Goal: Task Accomplishment & Management: Manage account settings

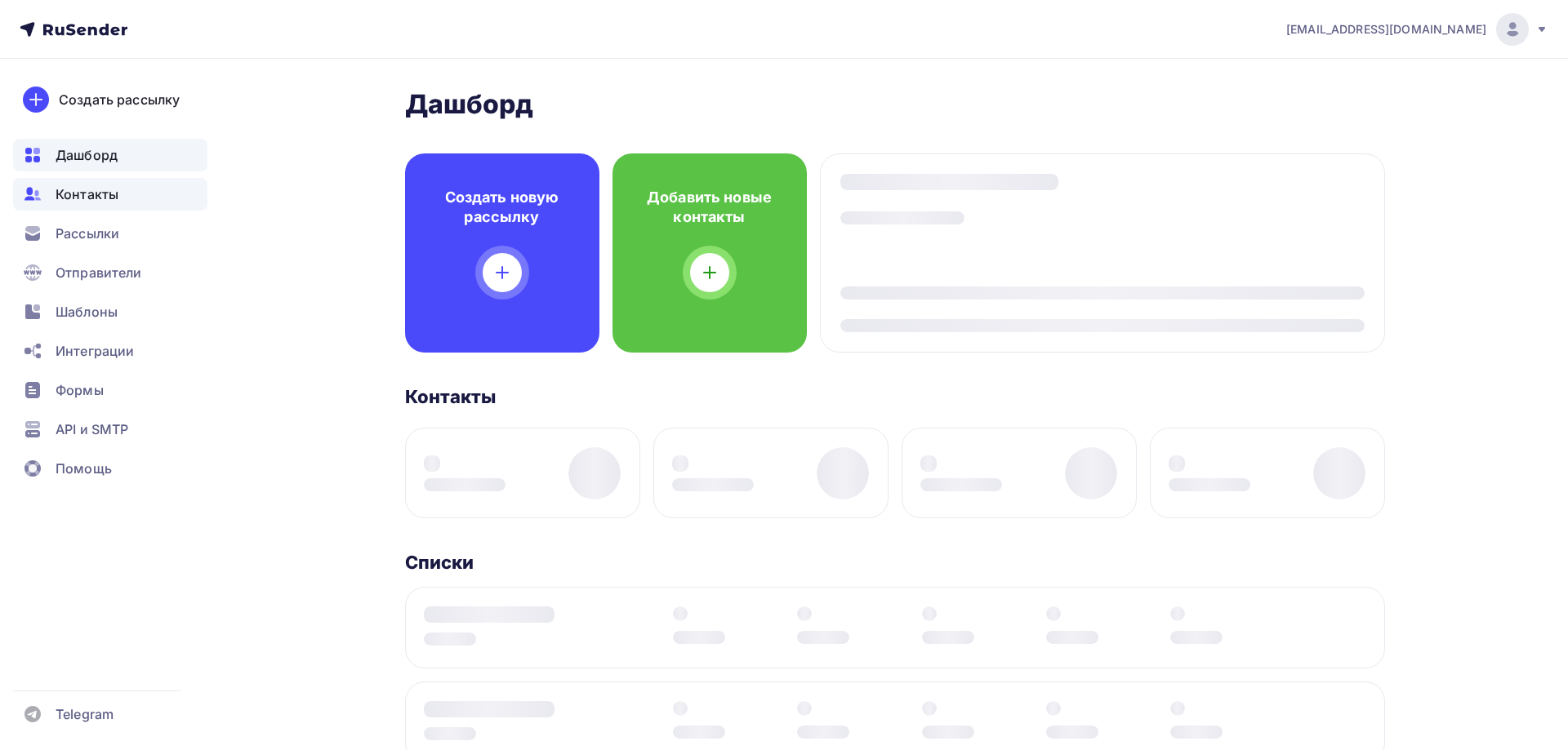
click at [77, 202] on span "Контакты" at bounding box center [87, 194] width 63 height 20
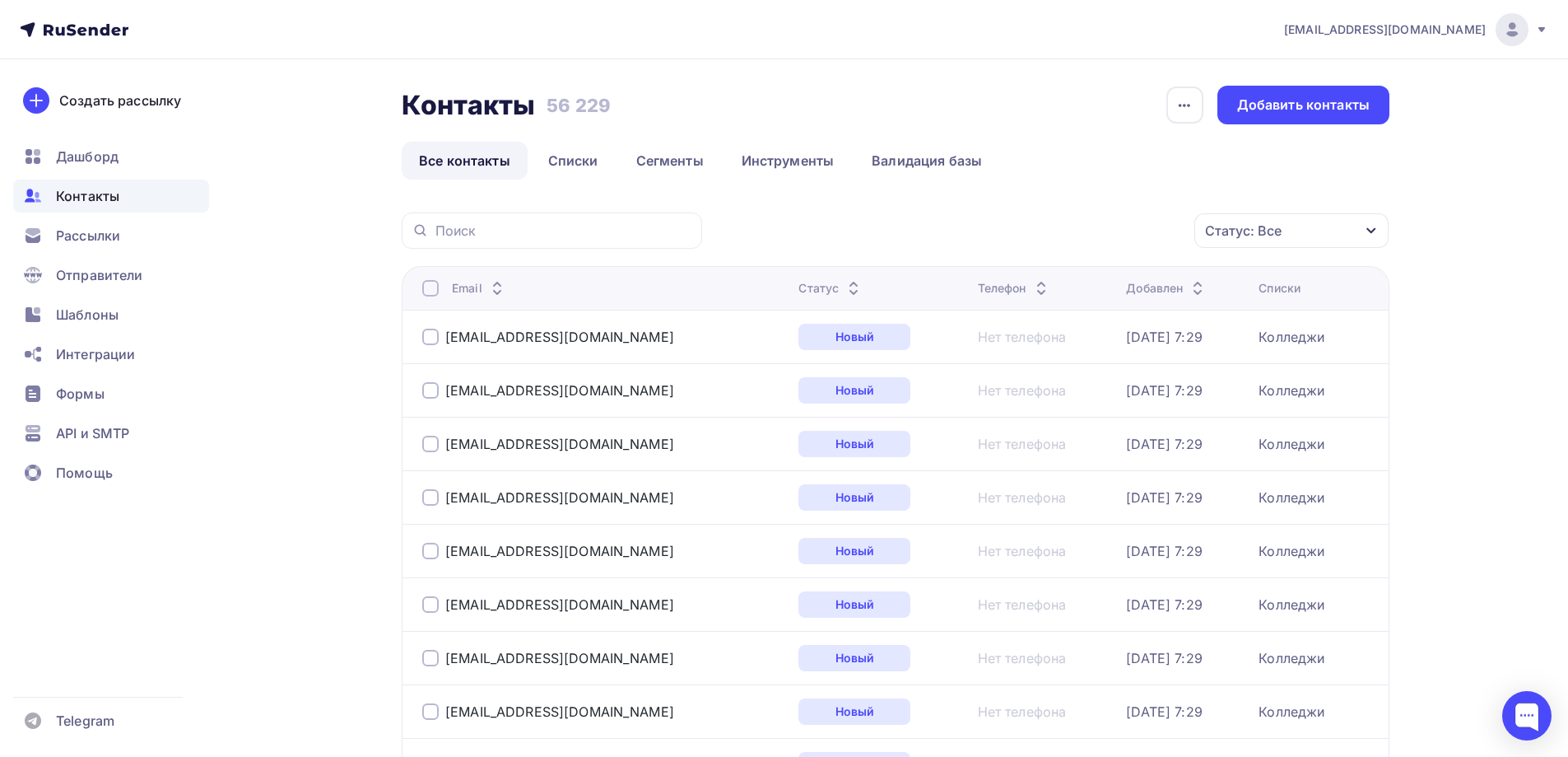
click at [1263, 232] on div "Статус: Все" at bounding box center [1243, 230] width 76 height 20
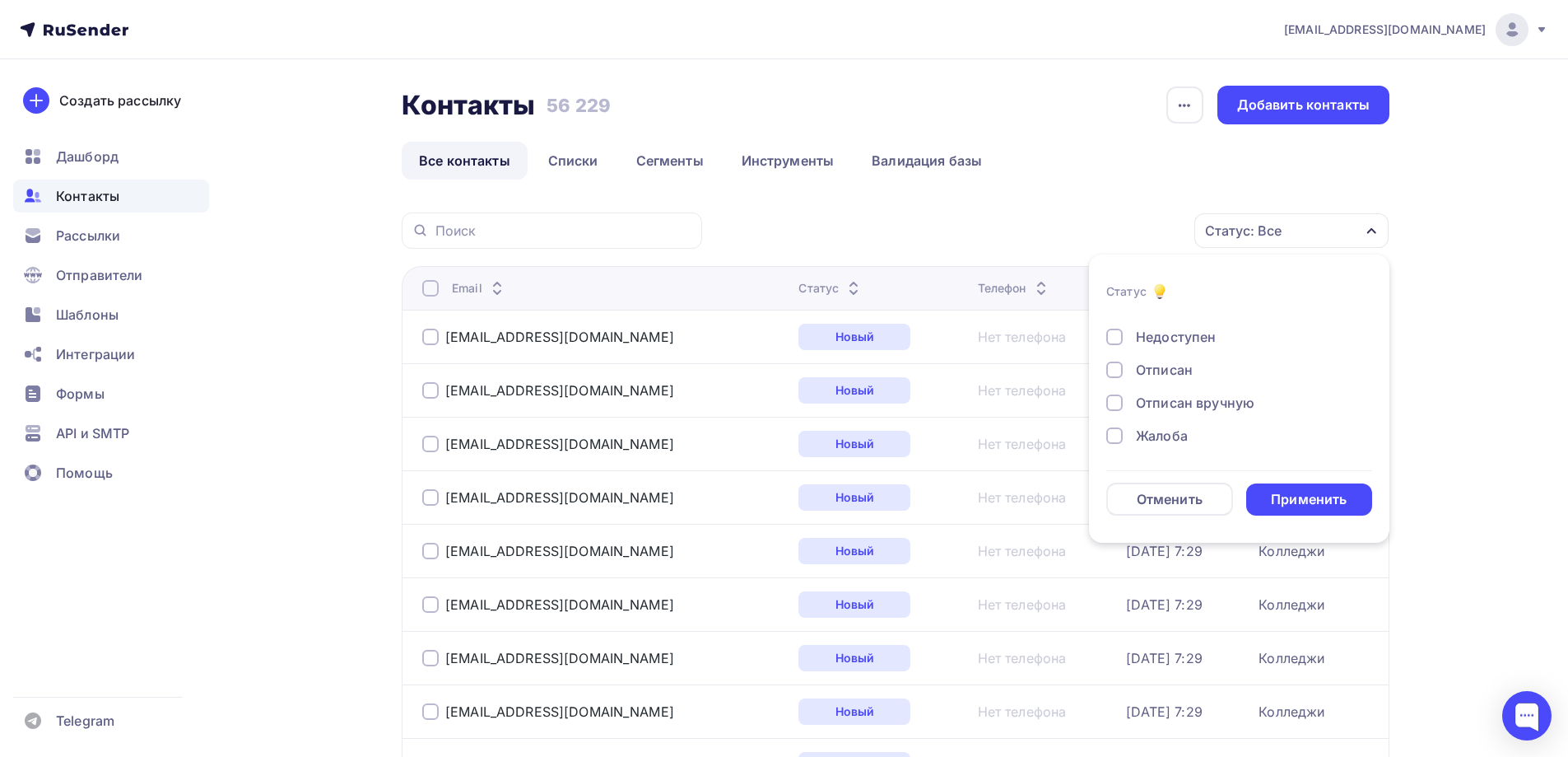
click at [1168, 426] on div "Жалоба" at bounding box center [1161, 435] width 51 height 20
drag, startPoint x: 1168, startPoint y: 402, endPoint x: 1170, endPoint y: 372, distance: 30.1
click at [1169, 402] on div "Отписан вручную" at bounding box center [1195, 403] width 118 height 20
click at [1170, 369] on div "Отписан" at bounding box center [1164, 369] width 57 height 20
click at [1172, 337] on div "Недоступен" at bounding box center [1175, 336] width 80 height 20
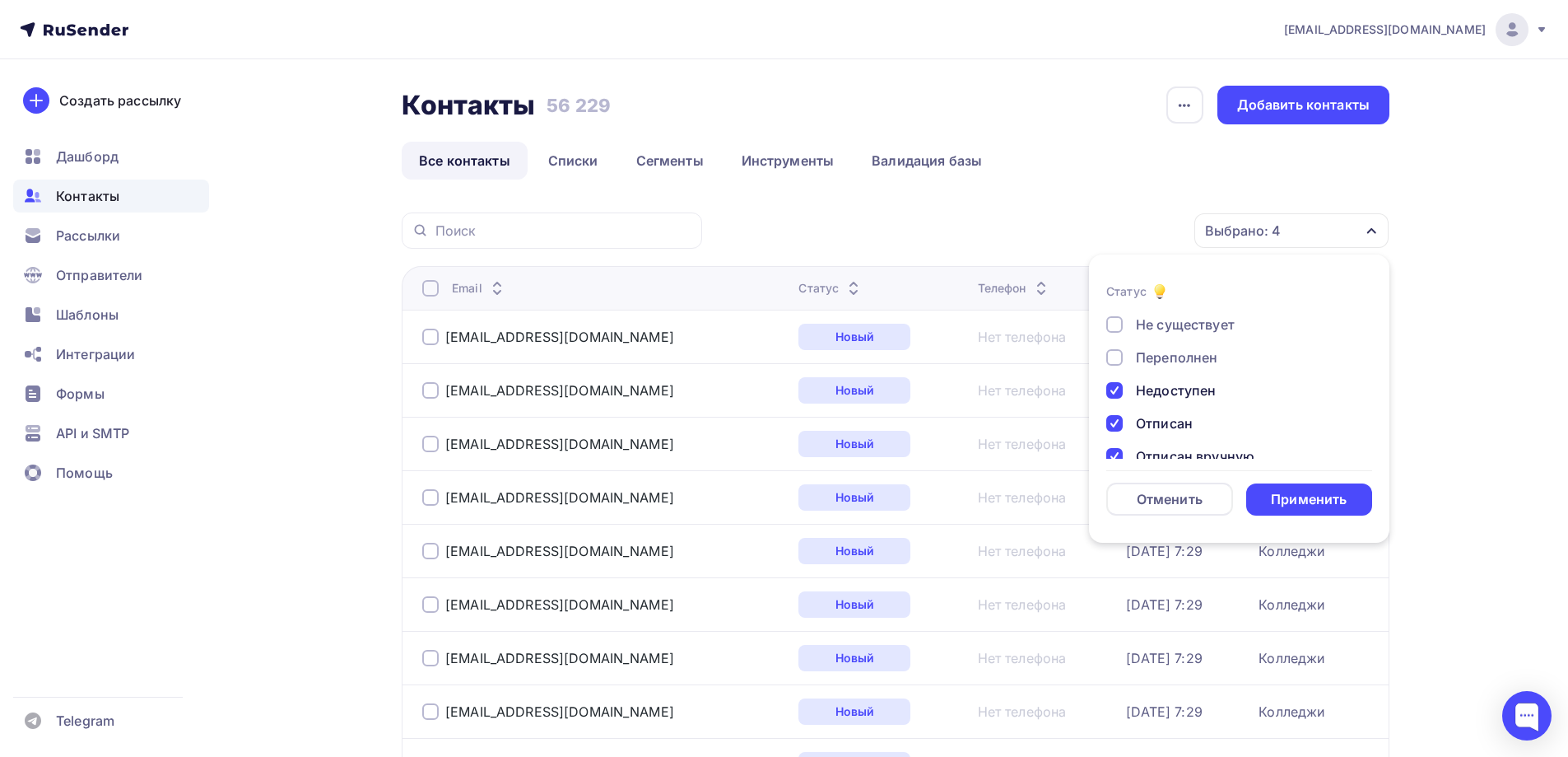
scroll to position [37, 0]
click at [1163, 388] on div "Переполнен" at bounding box center [1176, 386] width 81 height 20
click at [1160, 358] on div "Не существует" at bounding box center [1185, 353] width 99 height 20
click at [1306, 492] on div "Применить" at bounding box center [1309, 500] width 75 height 19
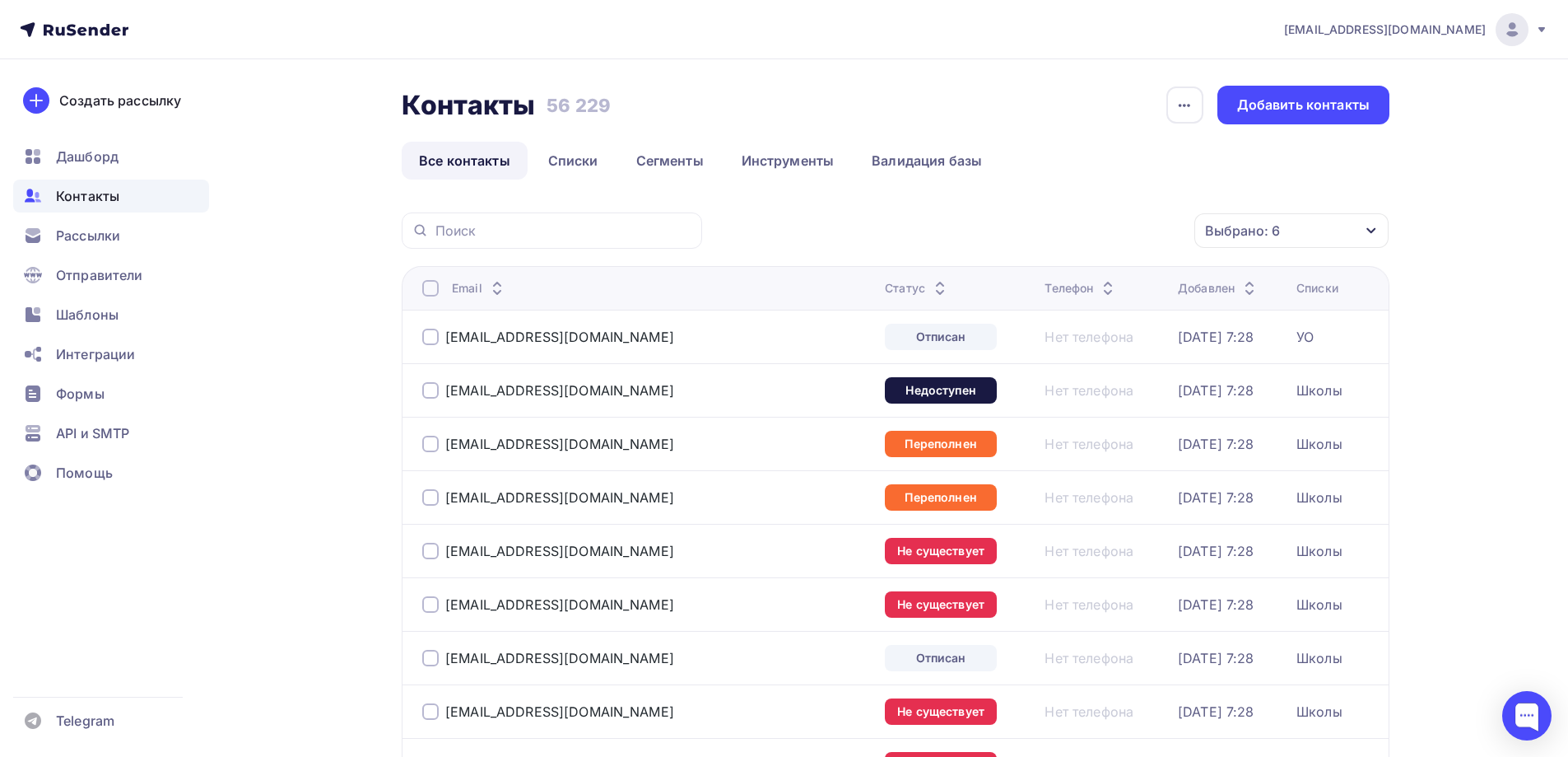
click at [431, 286] on div at bounding box center [430, 288] width 16 height 16
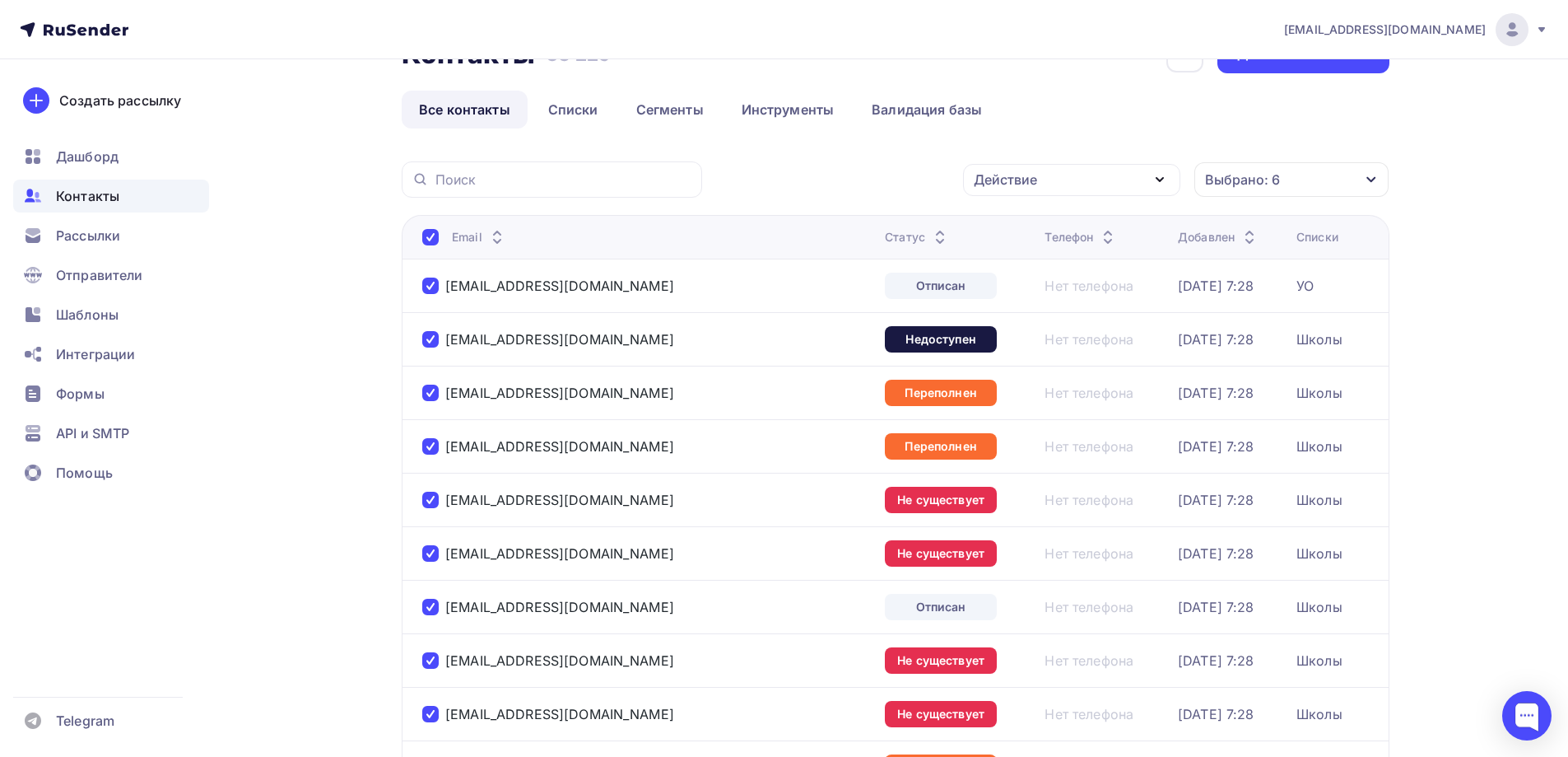
scroll to position [0, 0]
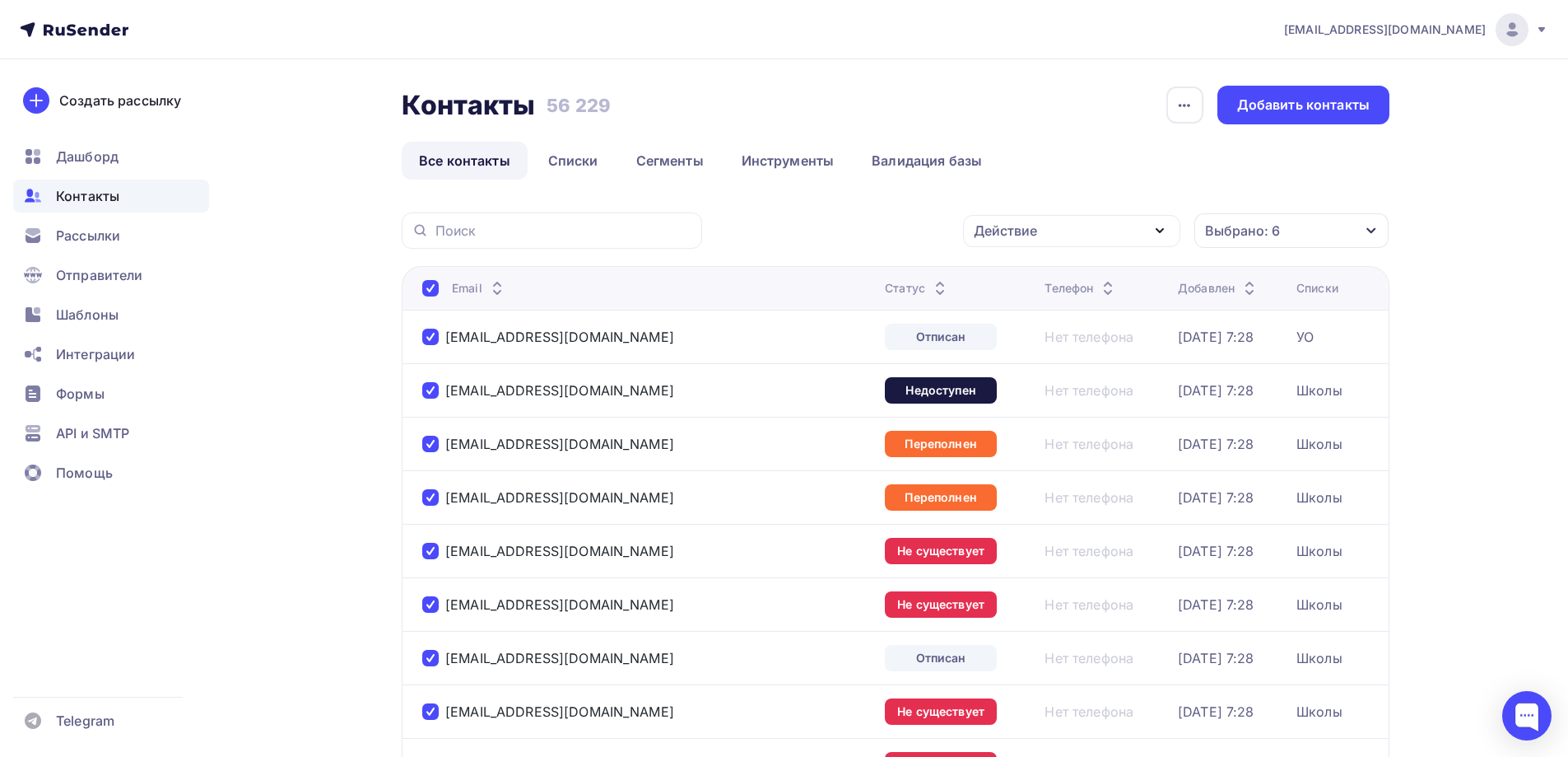
click at [1086, 231] on div "Действие" at bounding box center [1071, 230] width 217 height 32
click at [1025, 346] on div "Удалить" at bounding box center [1010, 345] width 54 height 20
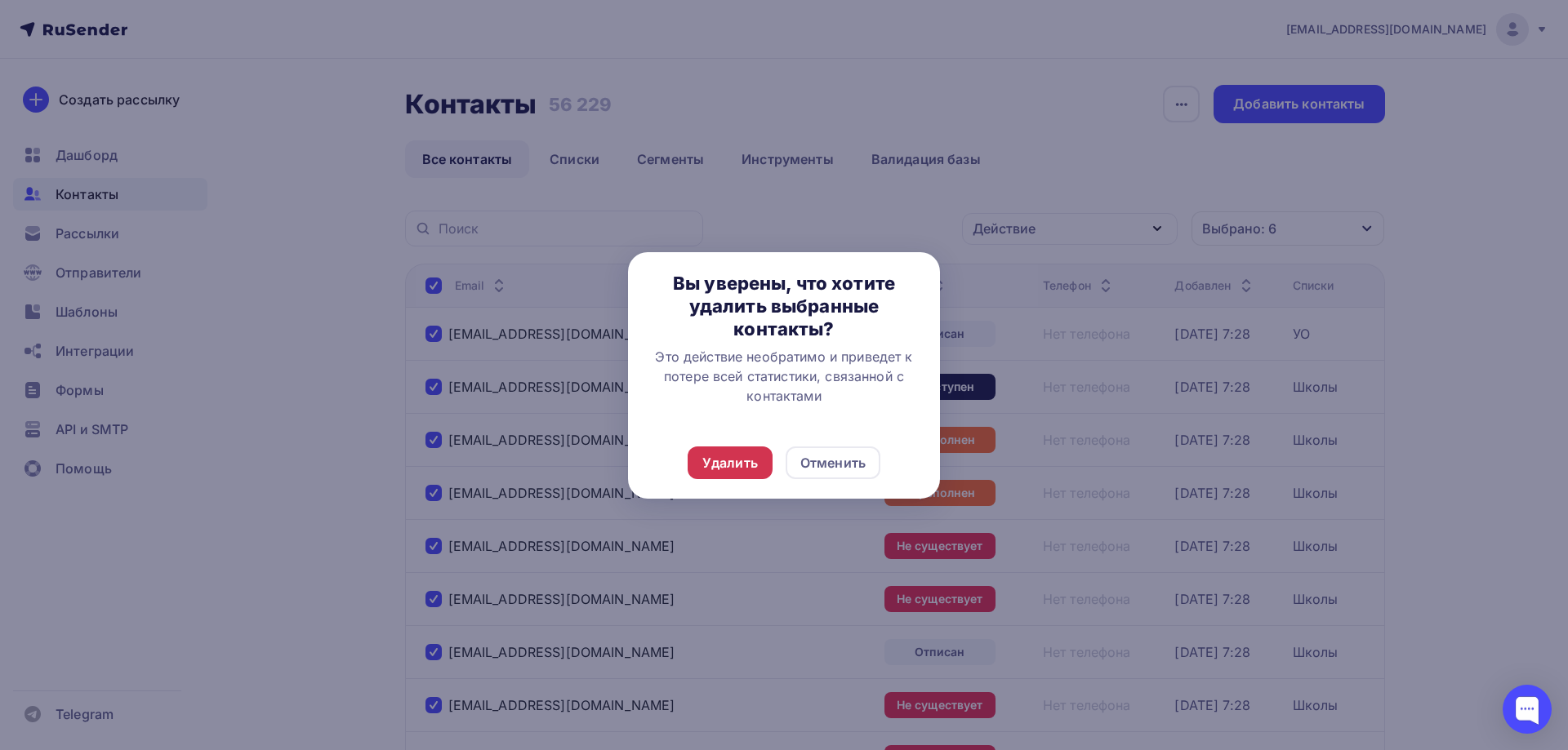
click at [723, 465] on div "Удалить" at bounding box center [729, 463] width 55 height 20
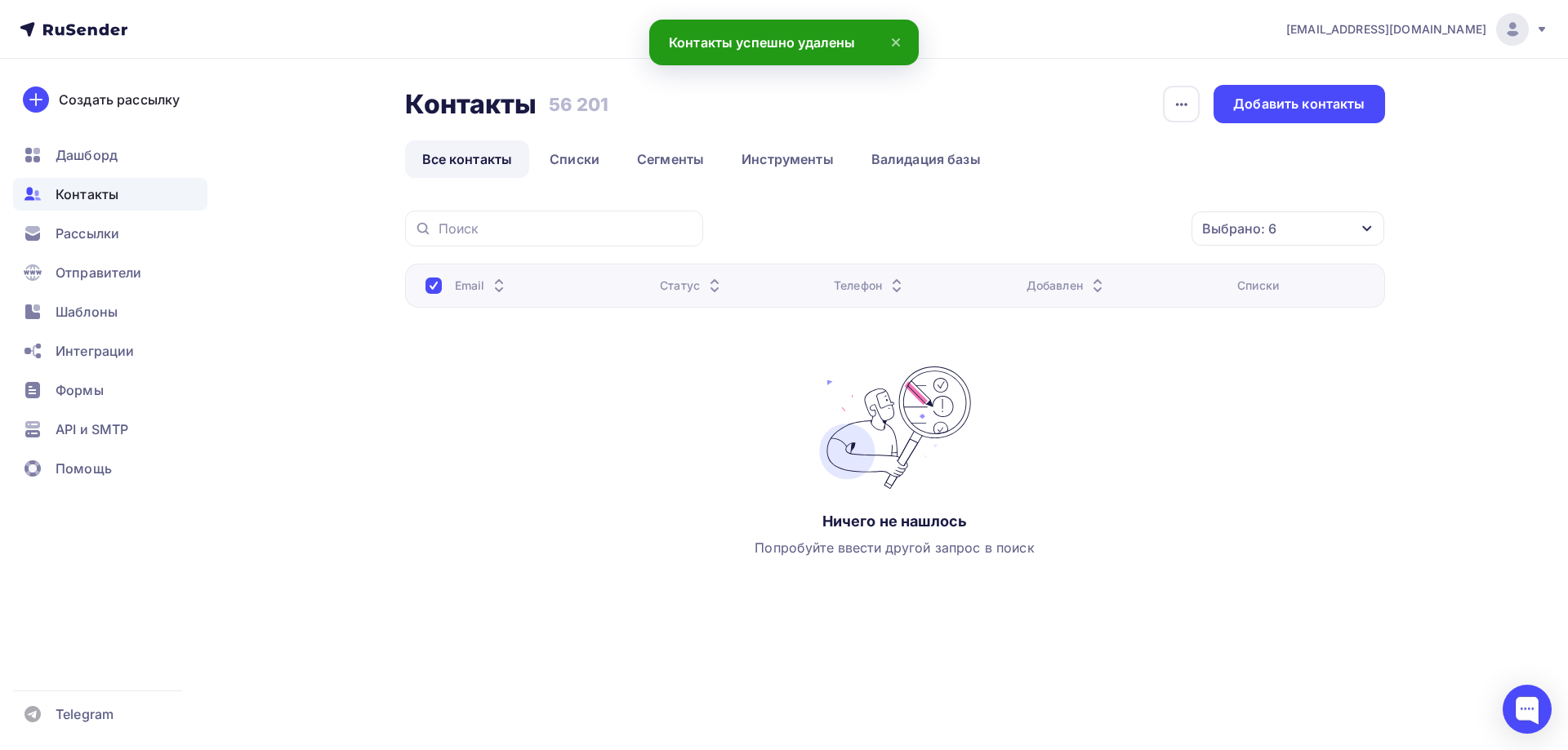
click at [1256, 234] on div "Выбрано: 6" at bounding box center [1239, 228] width 74 height 20
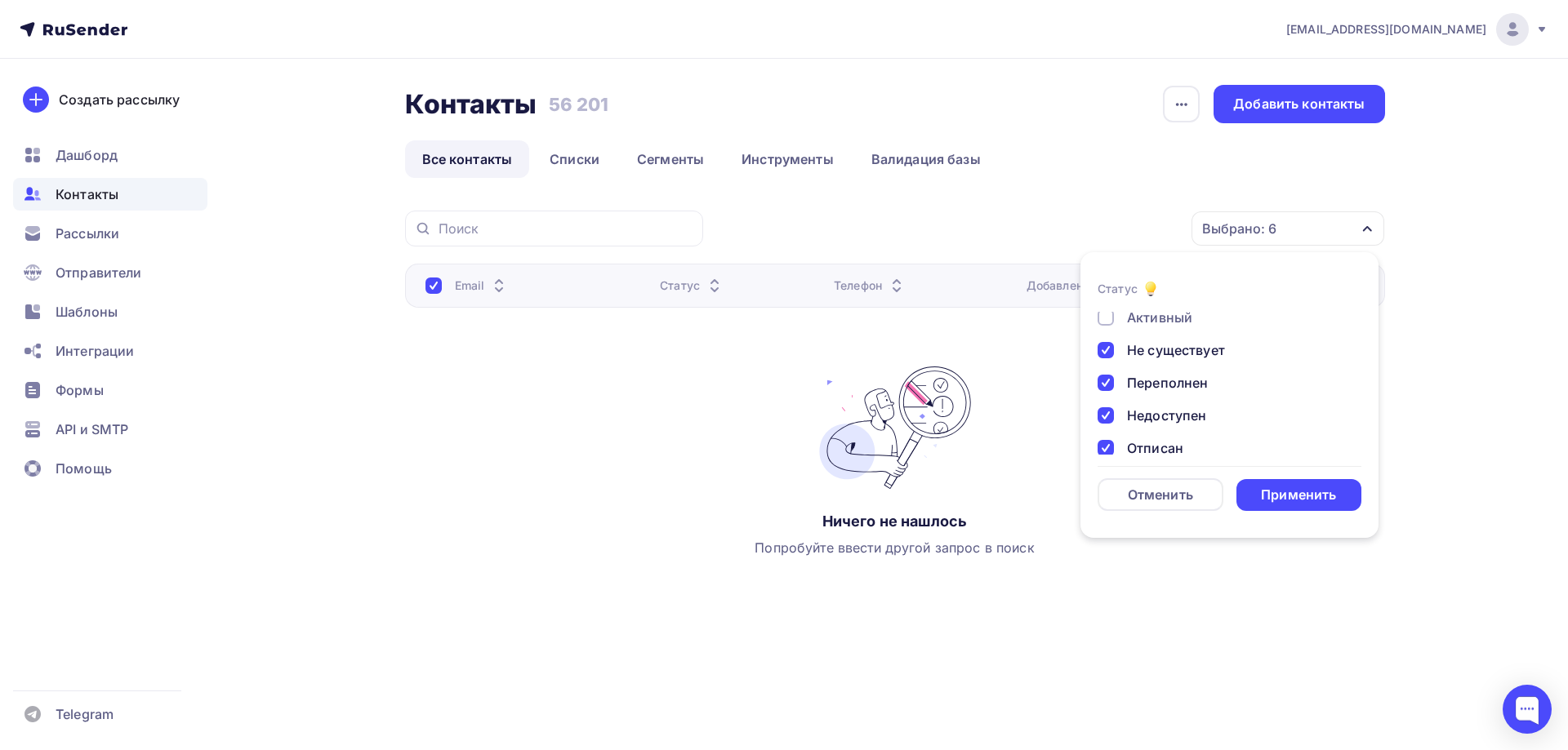
click at [1262, 226] on div "Выбрано: 6" at bounding box center [1239, 228] width 74 height 20
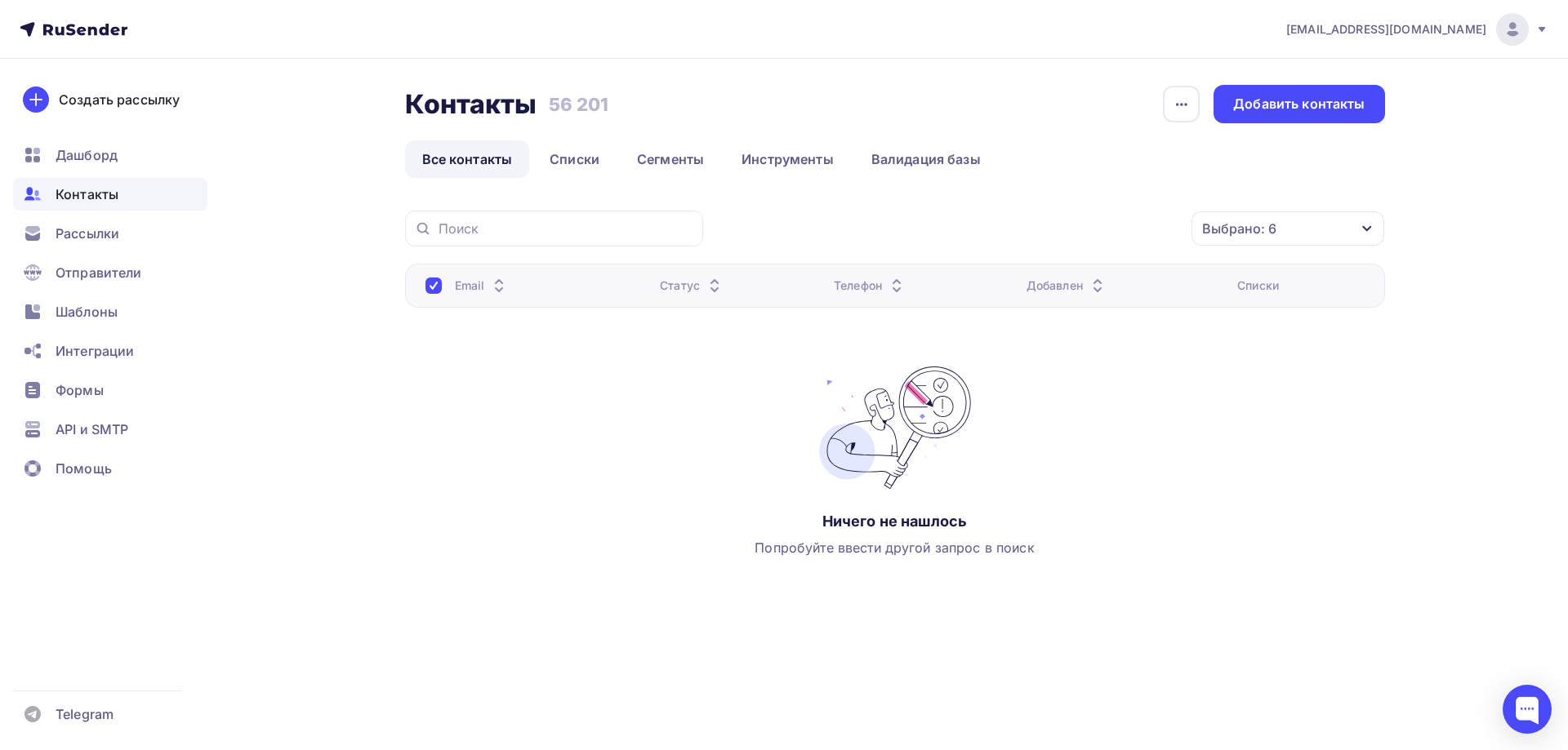
click at [1262, 226] on div "Выбрано: 6" at bounding box center [1239, 228] width 74 height 20
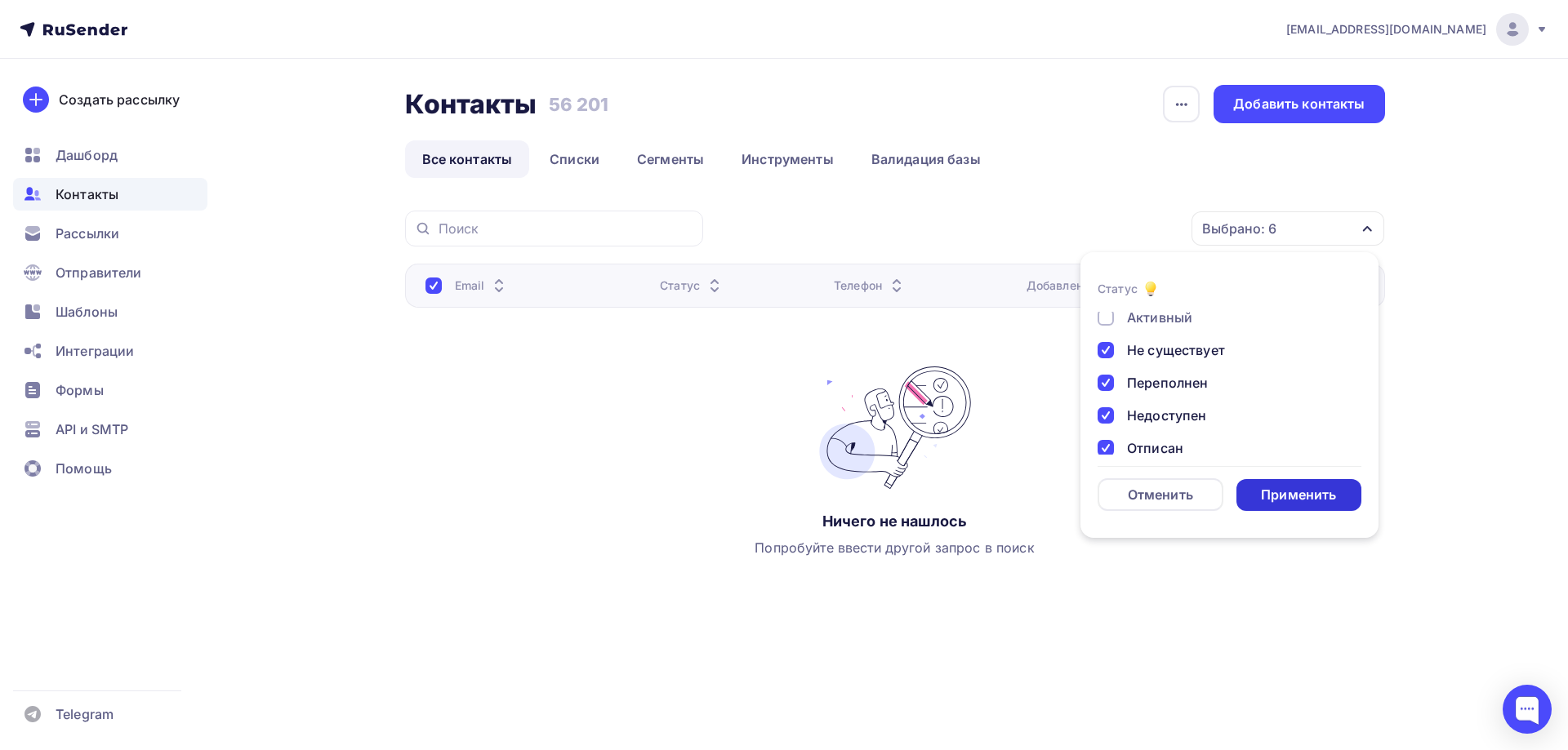
click at [1281, 491] on div "Применить" at bounding box center [1298, 495] width 75 height 19
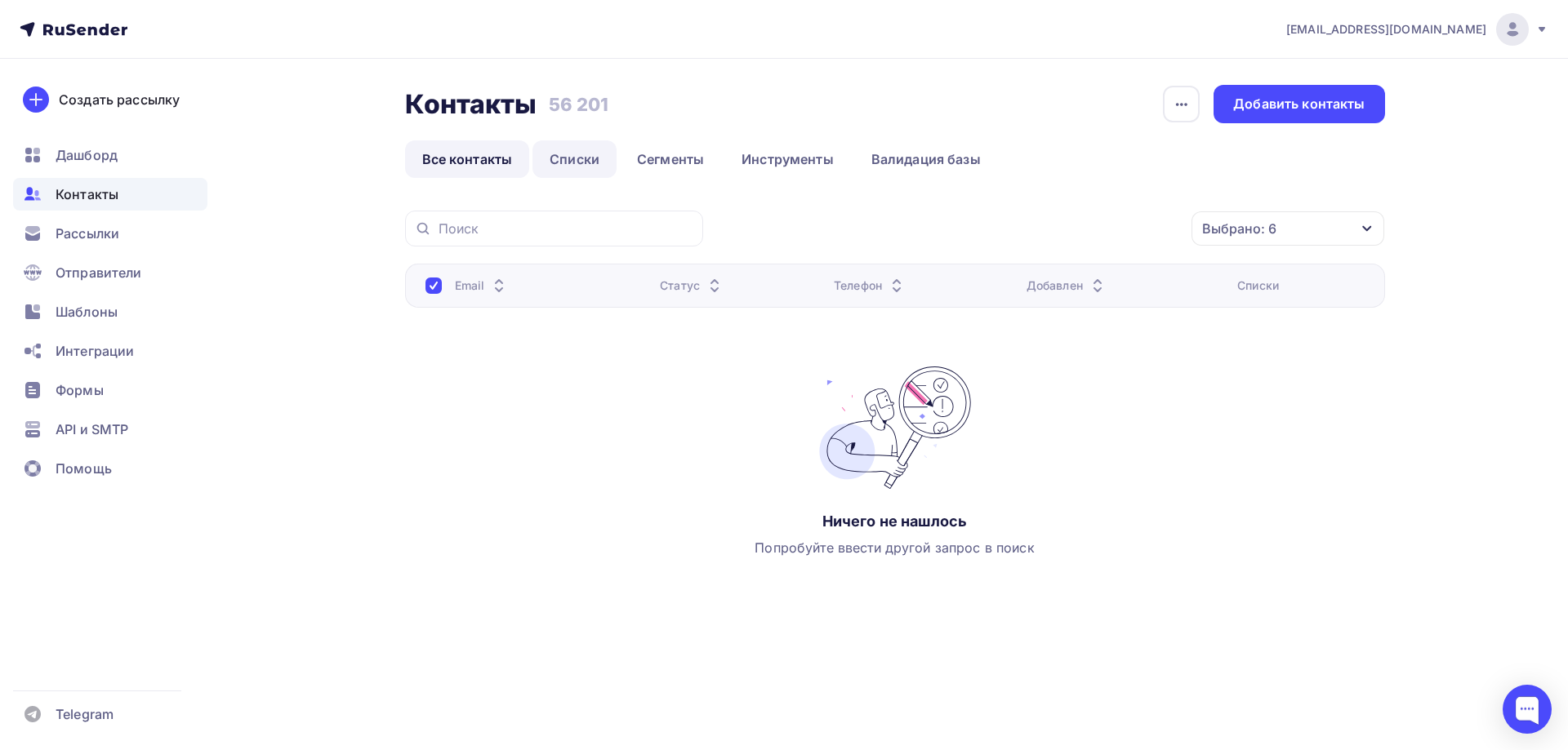
click at [585, 161] on link "Списки" at bounding box center [574, 159] width 84 height 37
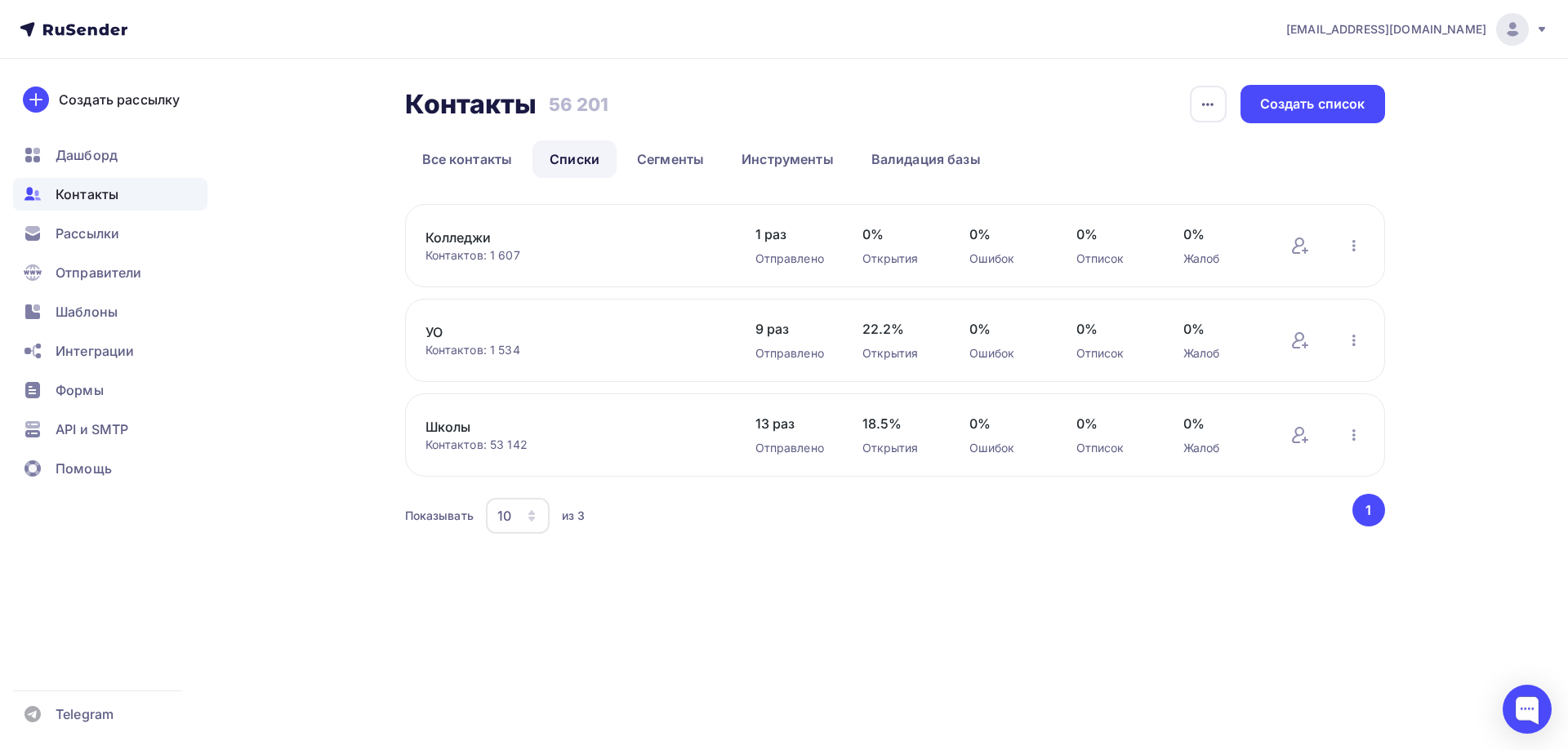
click at [456, 427] on link "Школы" at bounding box center [564, 426] width 277 height 20
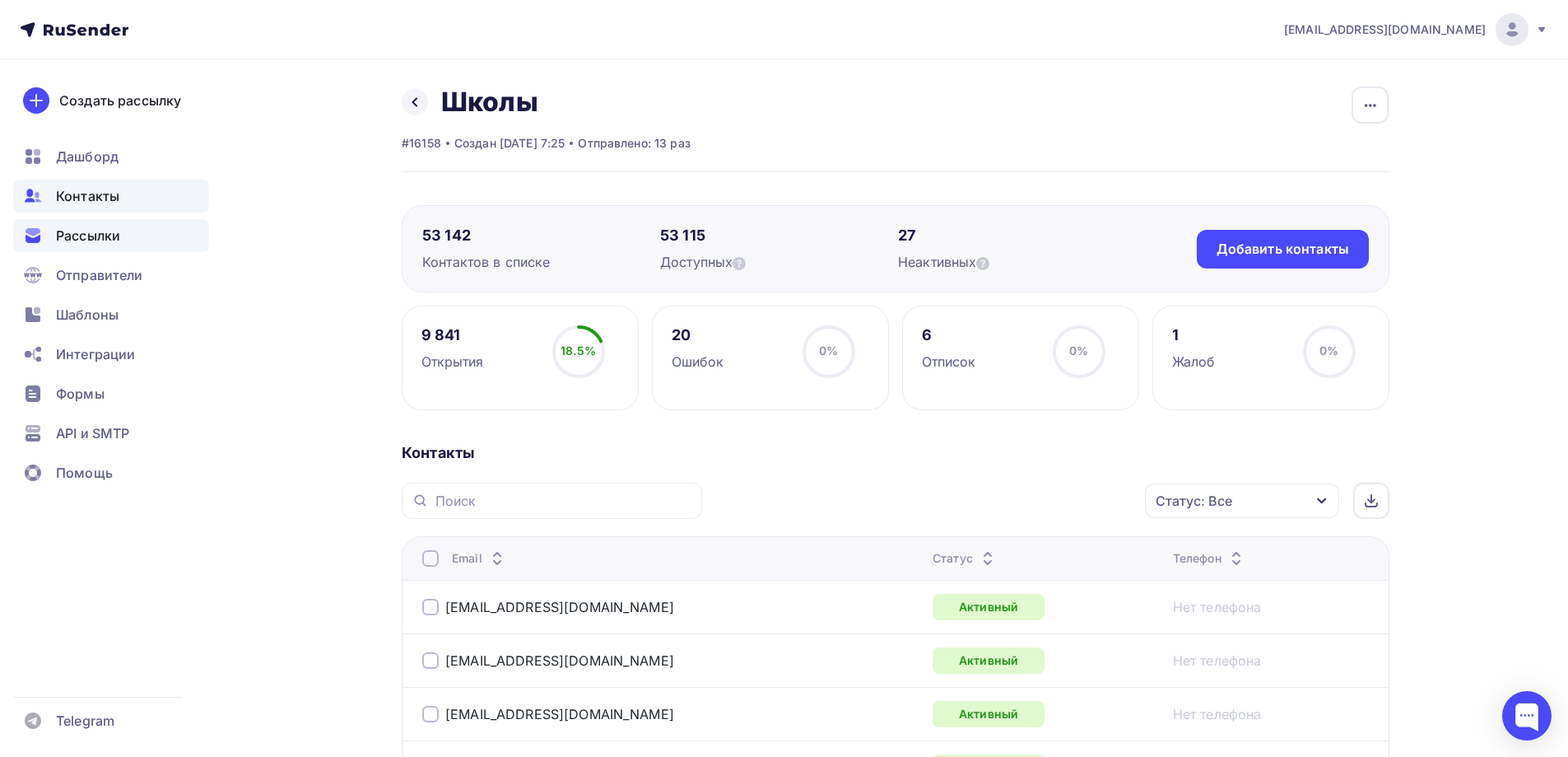
click at [95, 242] on span "Рассылки" at bounding box center [87, 235] width 64 height 20
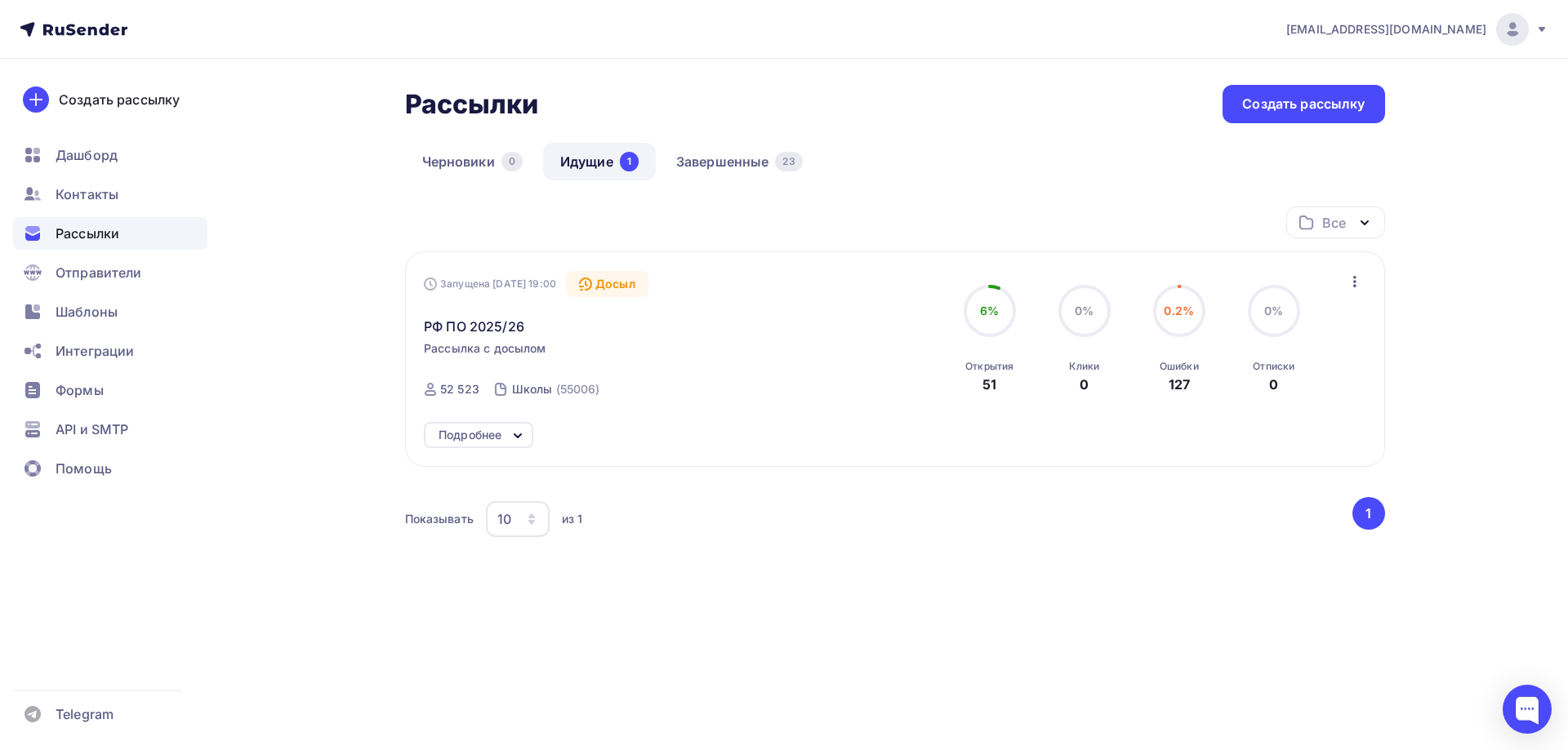
click at [511, 435] on icon at bounding box center [517, 435] width 20 height 20
